Goal: Task Accomplishment & Management: Manage account settings

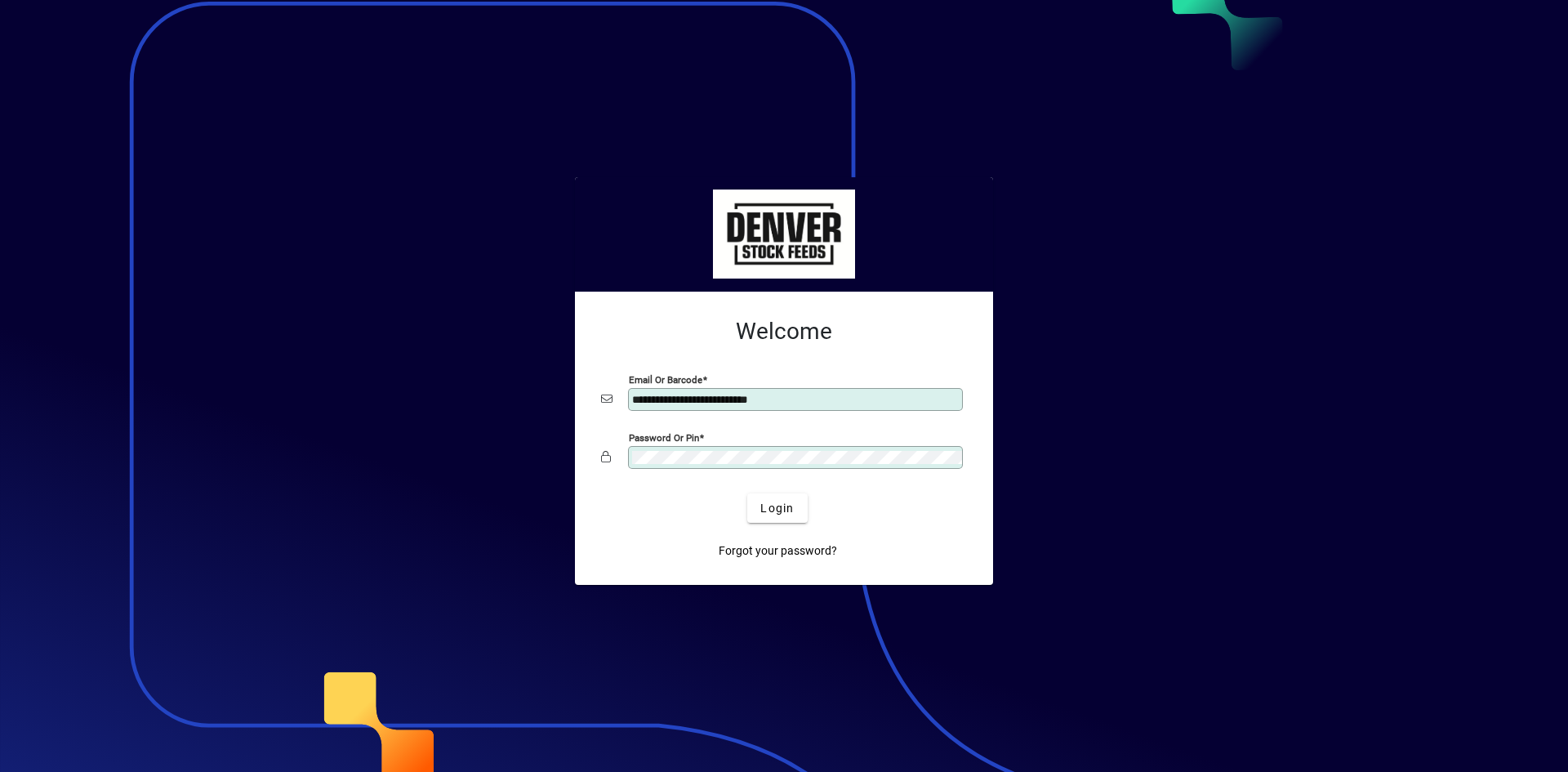
click at [885, 398] on input "**********" at bounding box center [797, 399] width 330 height 13
click at [866, 546] on div "Forgot your password?" at bounding box center [778, 543] width 366 height 42
click at [784, 511] on span "Login" at bounding box center [777, 509] width 33 height 18
